Goal: Task Accomplishment & Management: Complete application form

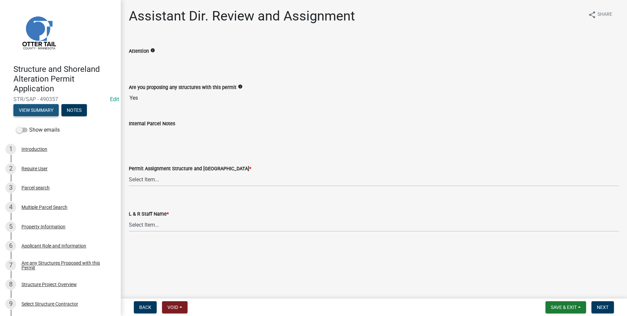
click at [32, 110] on button "View Summary" at bounding box center [35, 110] width 45 height 12
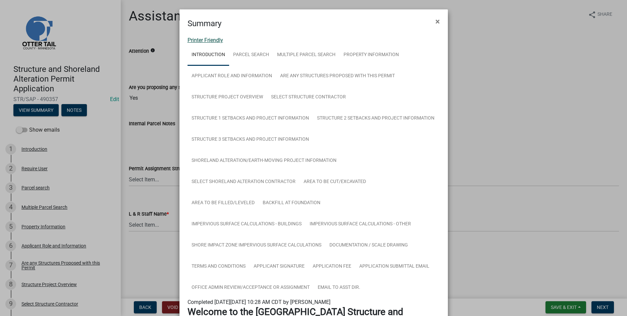
click at [202, 38] on link "Printer Friendly" at bounding box center [206, 40] width 36 height 6
drag, startPoint x: 438, startPoint y: 21, endPoint x: 361, endPoint y: 47, distance: 81.9
click at [438, 21] on span "×" at bounding box center [438, 21] width 4 height 9
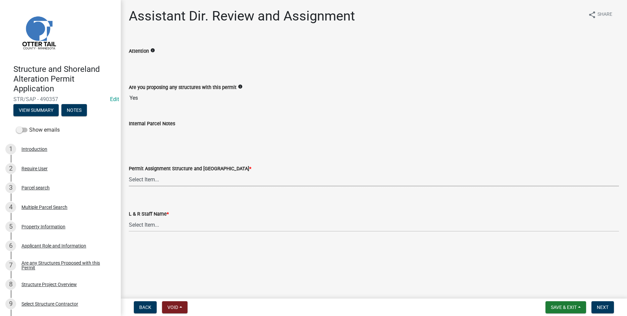
click at [129, 173] on select "Select Item... Alexis Newark (anewark@ottertailcounty.gov) Amy Busko (abusko@ot…" at bounding box center [374, 180] width 490 height 14
click option "Brittany Tollefson (btollefson@ottertailcounty.gov)" at bounding box center [0, 0] width 0 height 0
select select "541addf4-52df-4608-91ce-bf29f574816c"
click at [129, 218] on select "Select Item... Alexis Newark Amy Busko Andrea Perales Brittany Tollefson Christ…" at bounding box center [374, 225] width 490 height 14
click option "Brittany Tollefson" at bounding box center [0, 0] width 0 height 0
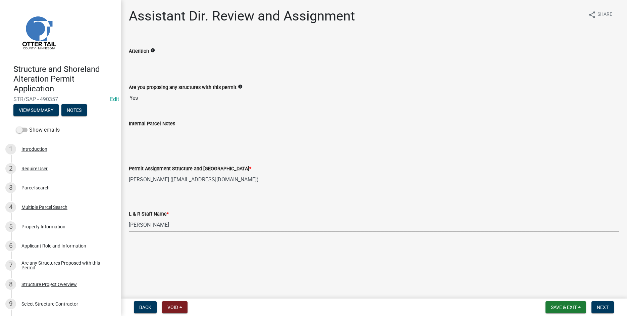
select select "55b171dc-ec57-498b-8d80-4b55e0b91b84"
click at [604, 308] on span "Next" at bounding box center [603, 306] width 12 height 5
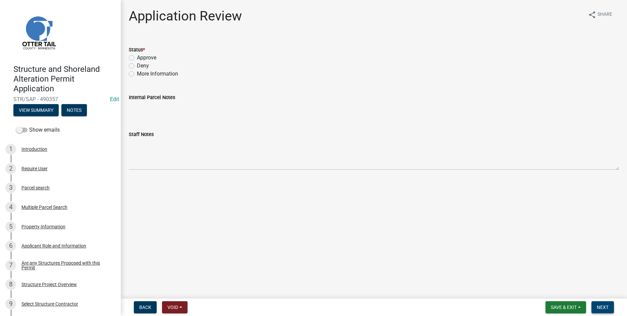
click at [601, 307] on span "Next" at bounding box center [603, 306] width 12 height 5
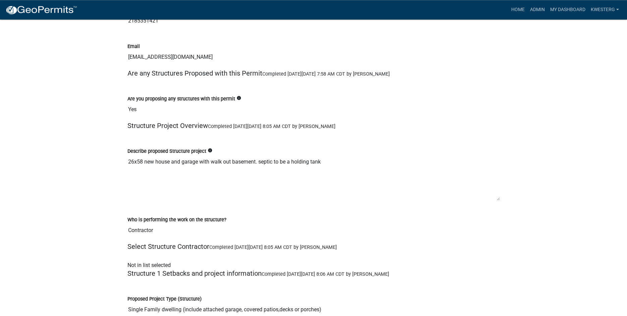
scroll to position [1584, 0]
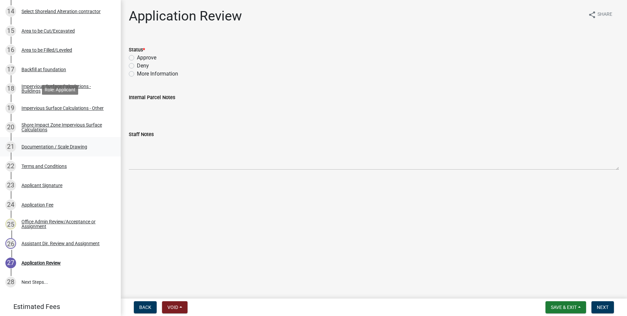
scroll to position [427, 0]
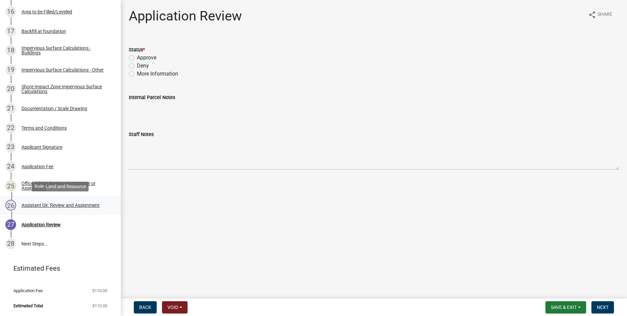
click at [75, 201] on div "26 Assistant Dir. Review and Assignment" at bounding box center [57, 205] width 105 height 11
